Goal: Navigation & Orientation: Find specific page/section

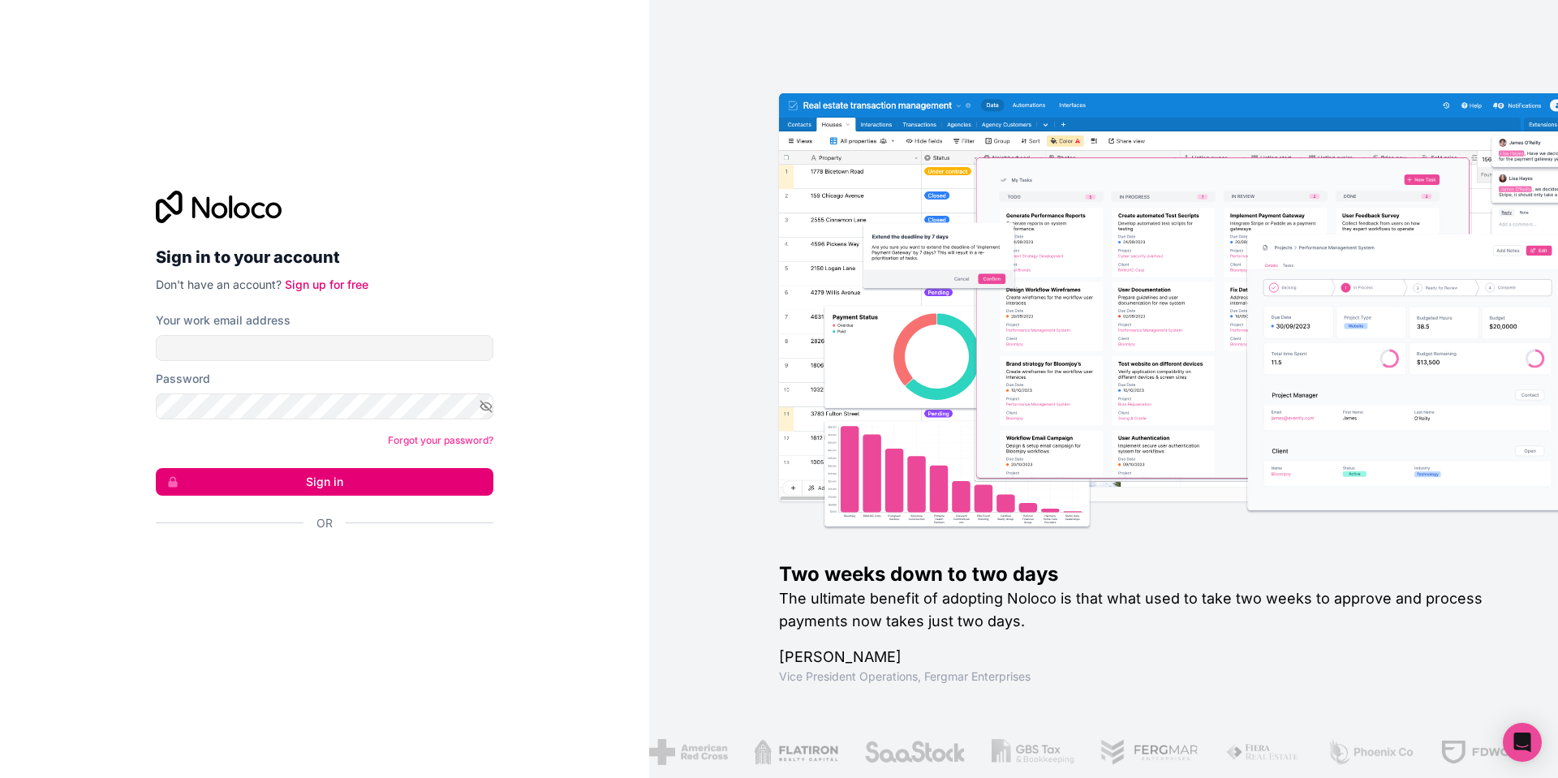
drag, startPoint x: 282, startPoint y: 429, endPoint x: 300, endPoint y: 378, distance: 53.4
click at [282, 429] on form "Your work email address Password Forgot your password? Sign in Or" at bounding box center [325, 450] width 338 height 276
click at [300, 355] on input "Your work email address" at bounding box center [325, 348] width 338 height 26
type input "[PERSON_NAME][EMAIL_ADDRESS][DOMAIN_NAME]"
click at [313, 470] on button "Sign in" at bounding box center [325, 482] width 338 height 28
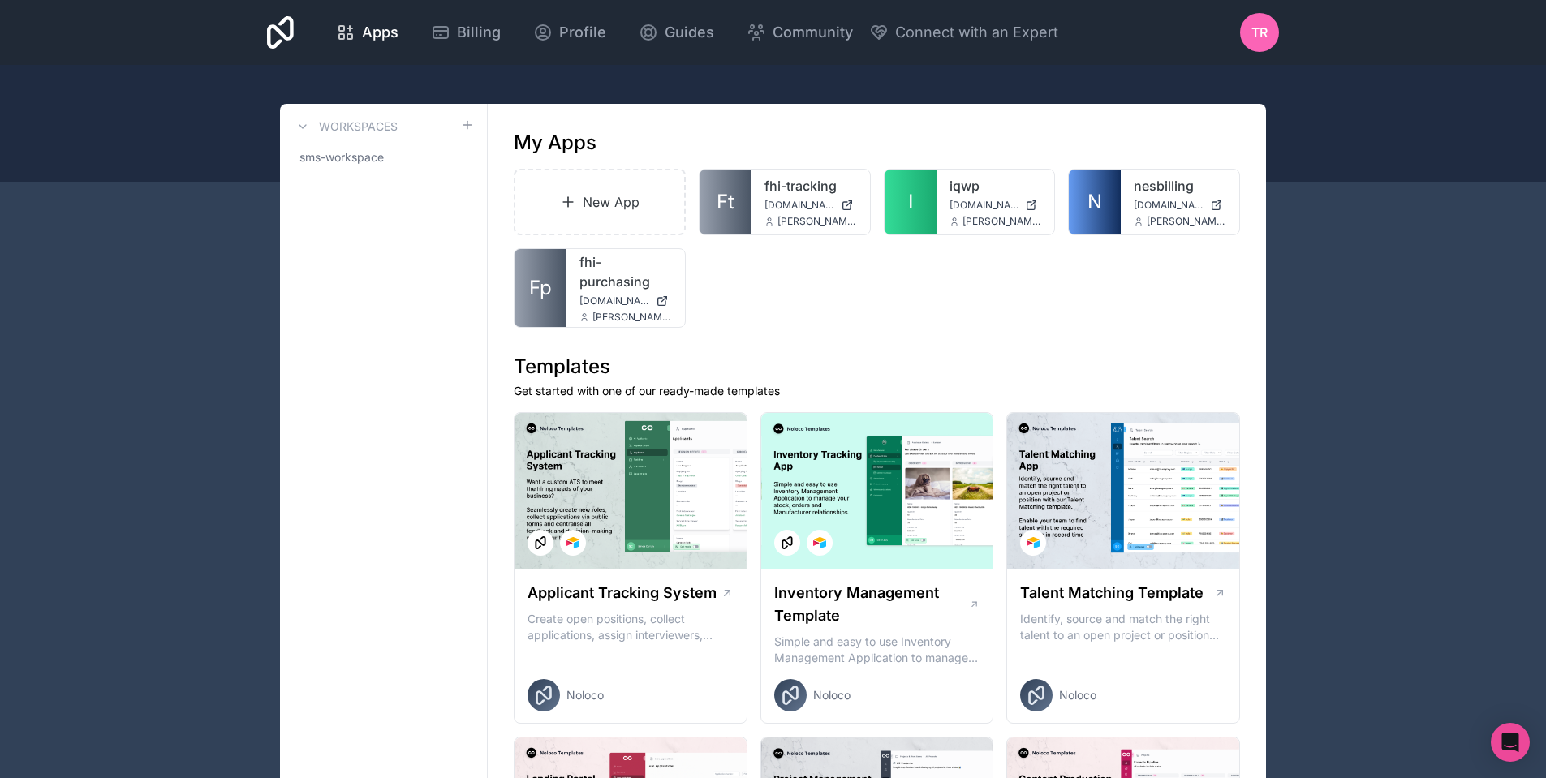
click at [1253, 26] on span "TR" at bounding box center [1260, 32] width 16 height 19
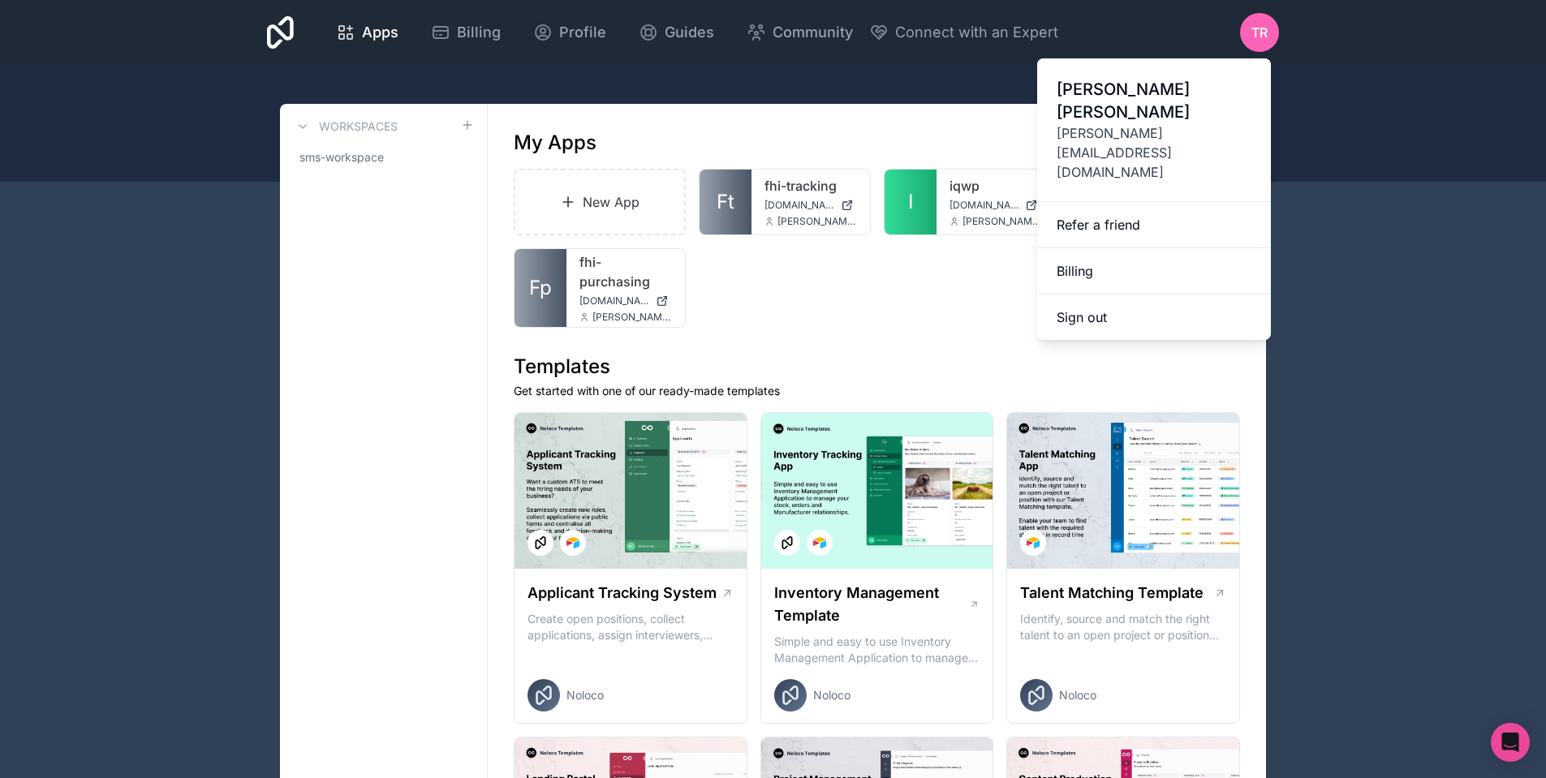
click at [1127, 248] on link "Billing" at bounding box center [1154, 271] width 234 height 46
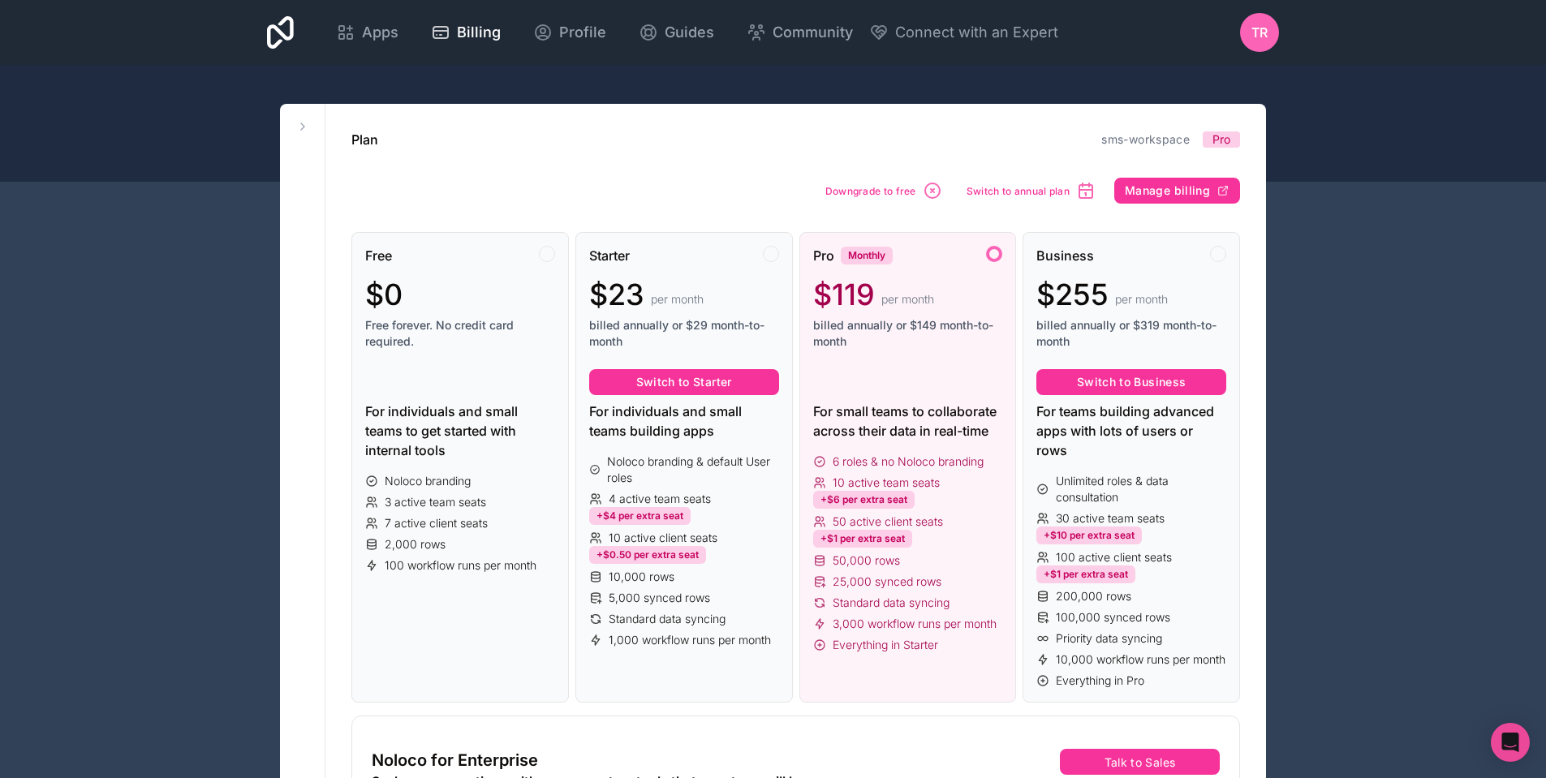
click at [1254, 40] on span "TR" at bounding box center [1260, 32] width 16 height 19
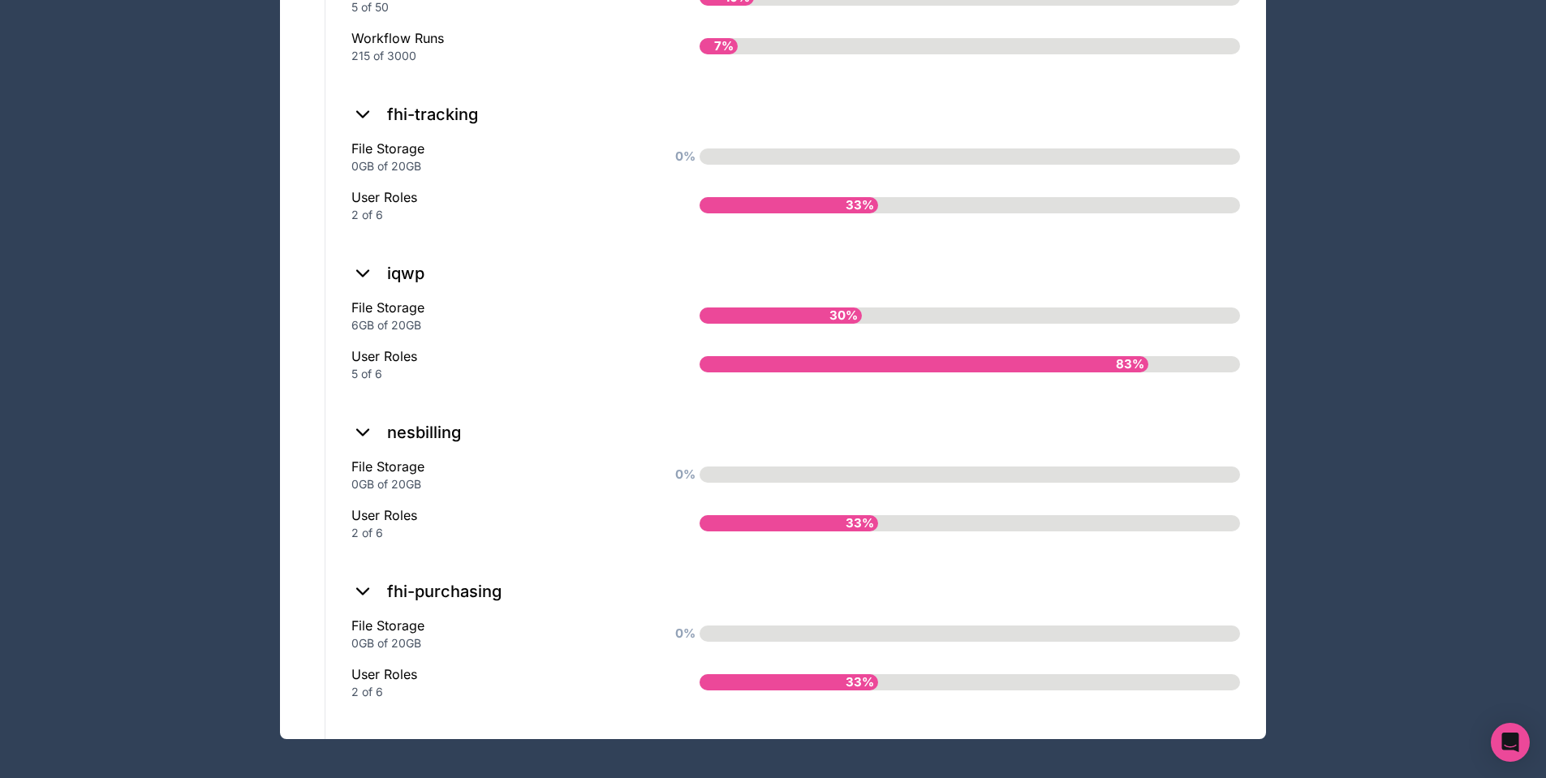
scroll to position [1492, 0]
click at [399, 264] on h2 "iqwp" at bounding box center [405, 273] width 37 height 23
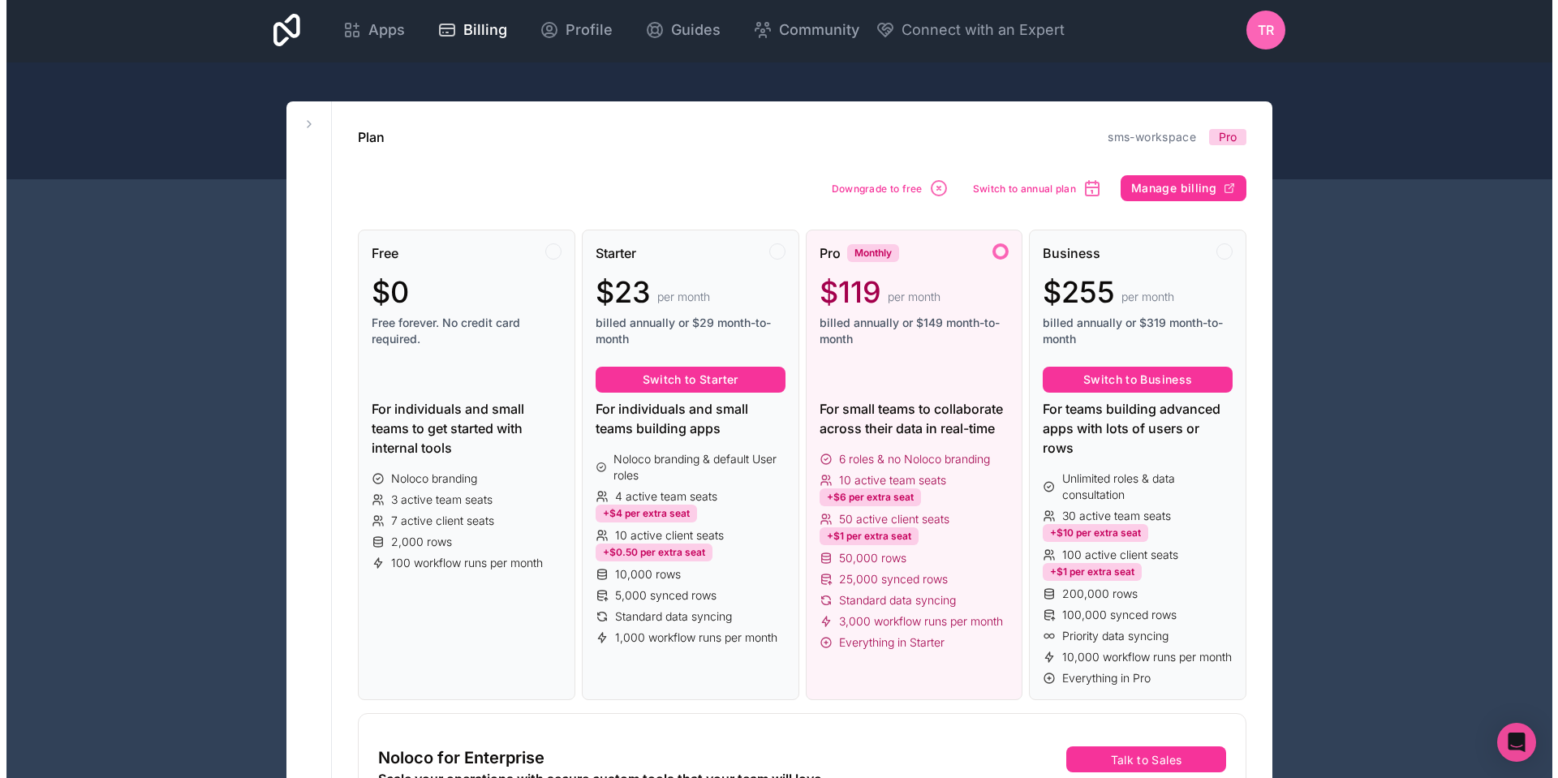
scroll to position [0, 0]
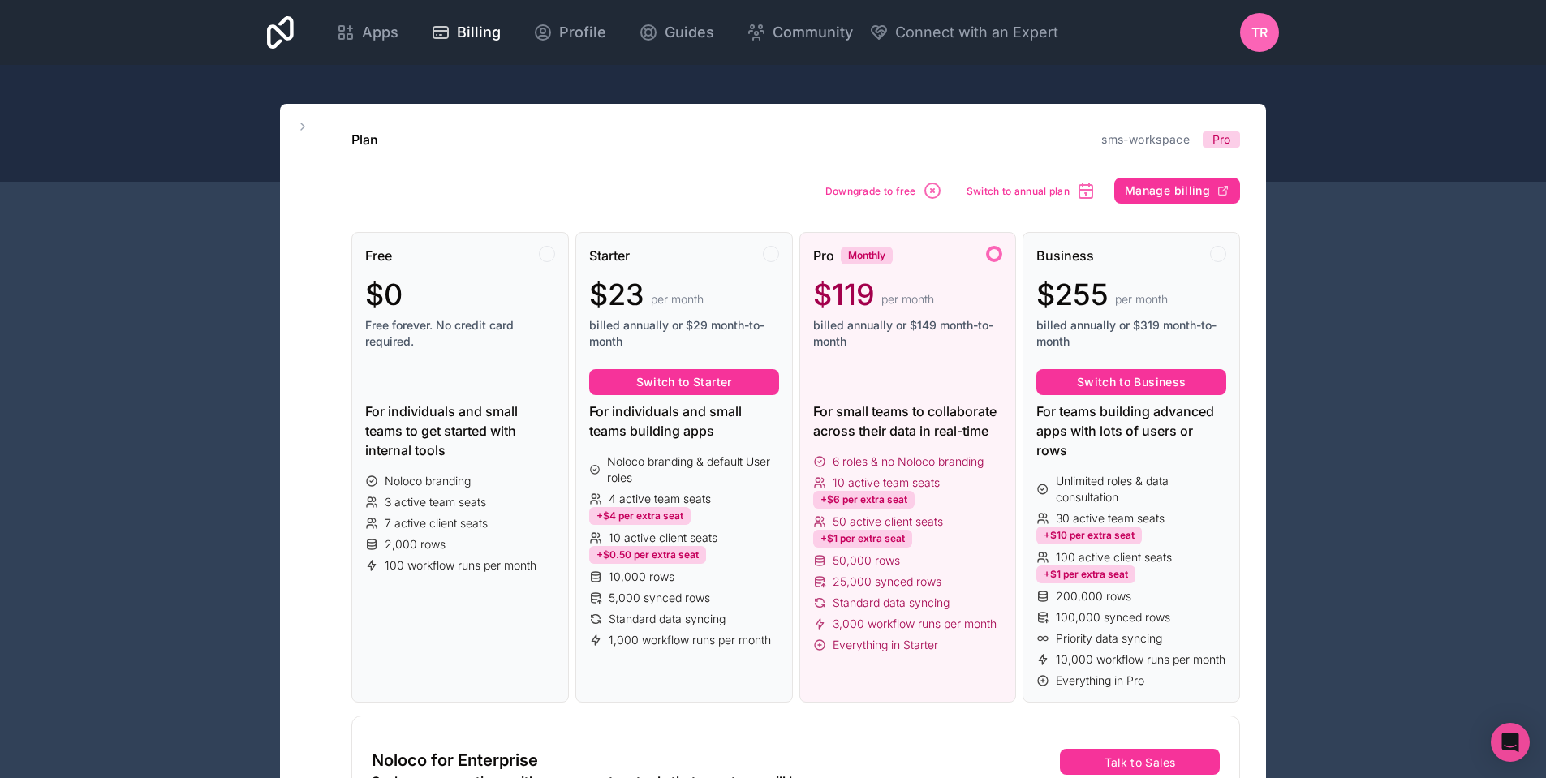
click at [478, 24] on span "Billing" at bounding box center [479, 32] width 44 height 23
click at [386, 34] on span "Apps" at bounding box center [380, 32] width 37 height 23
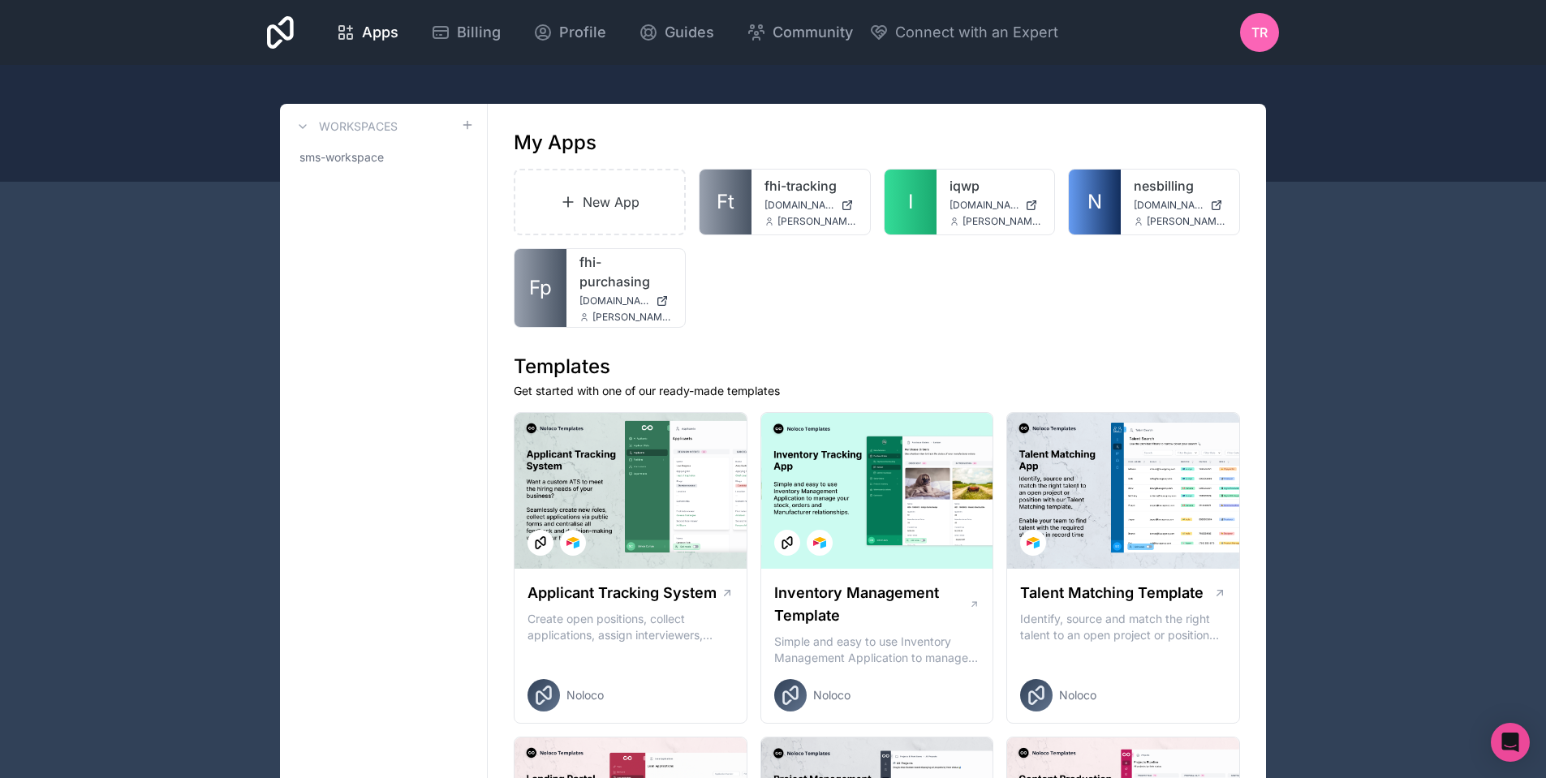
click at [952, 176] on link "iqwp" at bounding box center [996, 185] width 93 height 19
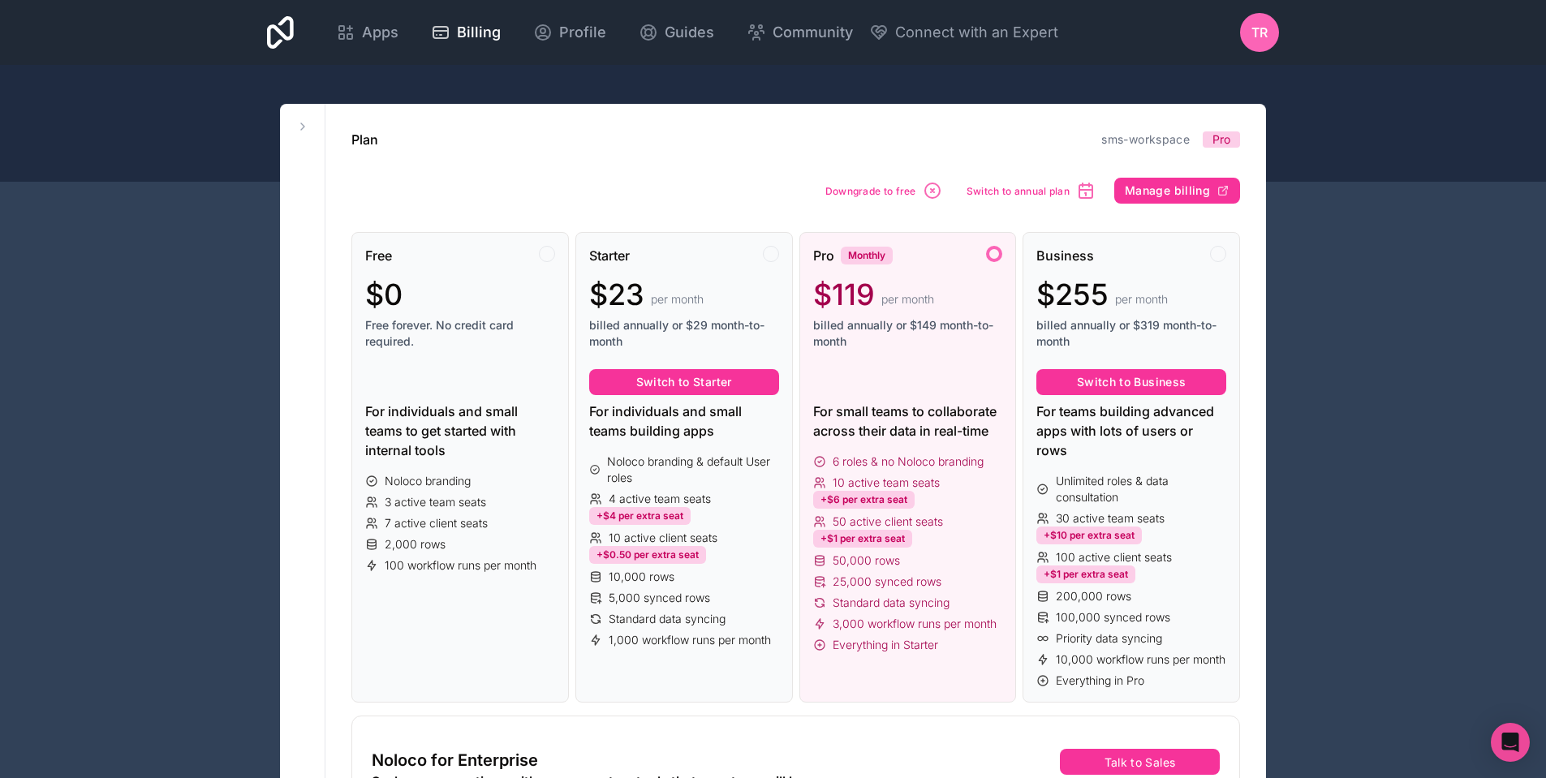
click at [387, 37] on span "Apps" at bounding box center [380, 32] width 37 height 23
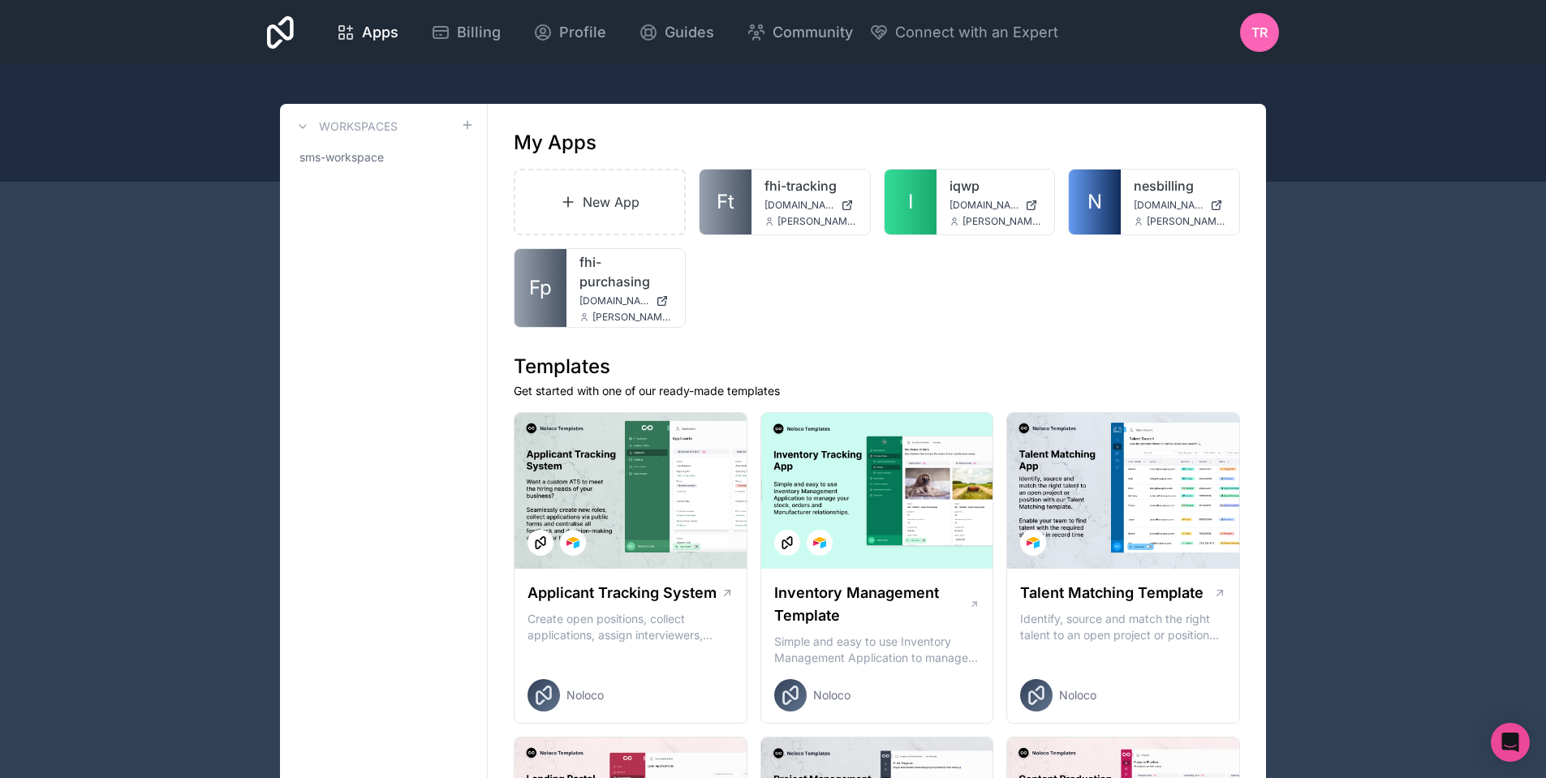
click at [927, 176] on link "I" at bounding box center [911, 202] width 52 height 65
